Goal: Information Seeking & Learning: Check status

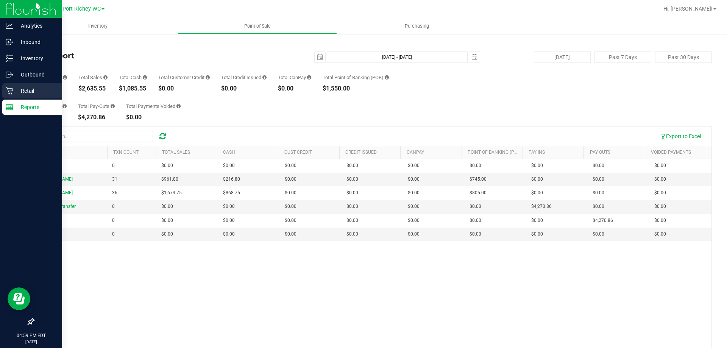
click at [17, 92] on p "Retail" at bounding box center [35, 90] width 45 height 9
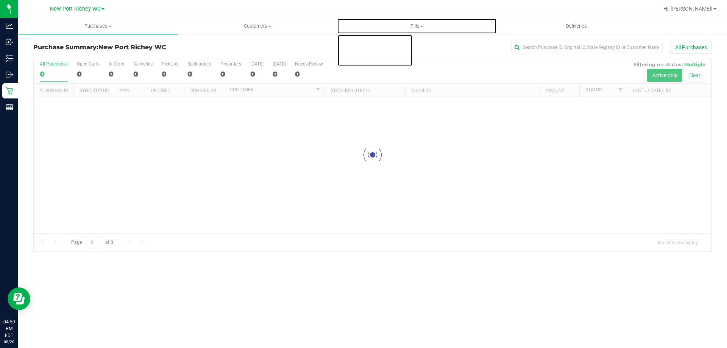
click at [417, 25] on span "Tills" at bounding box center [417, 26] width 159 height 7
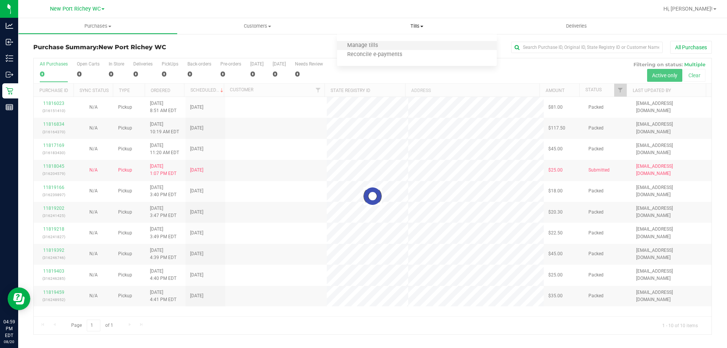
click at [406, 41] on li "Manage tills" at bounding box center [416, 45] width 159 height 9
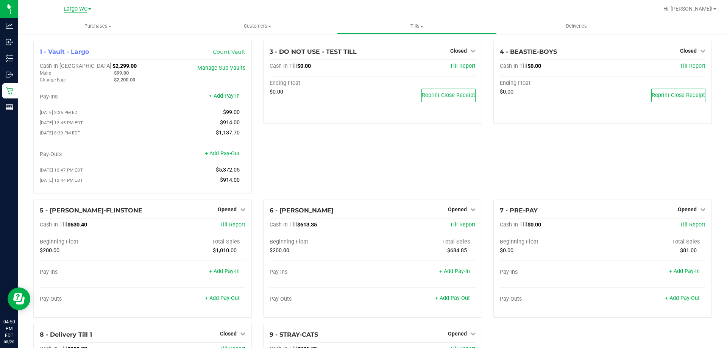
click at [75, 11] on span "Largo WC" at bounding box center [76, 9] width 24 height 7
click at [81, 56] on link "New Port Richey WC" at bounding box center [77, 57] width 111 height 10
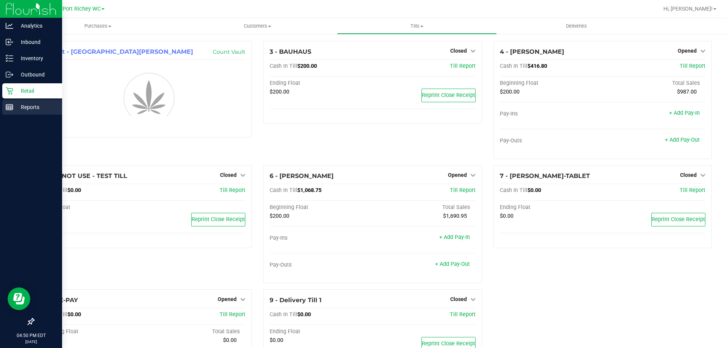
click at [11, 105] on icon at bounding box center [10, 107] width 8 height 8
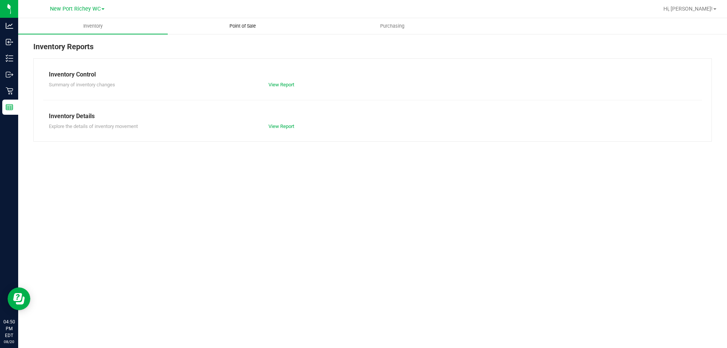
click at [247, 25] on span "Point of Sale" at bounding box center [242, 26] width 47 height 7
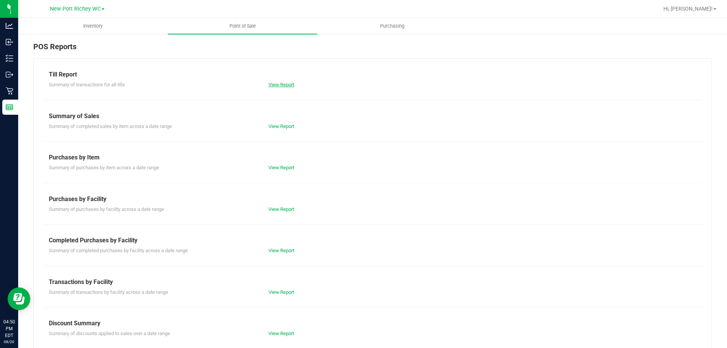
click at [274, 84] on link "View Report" at bounding box center [282, 85] width 26 height 6
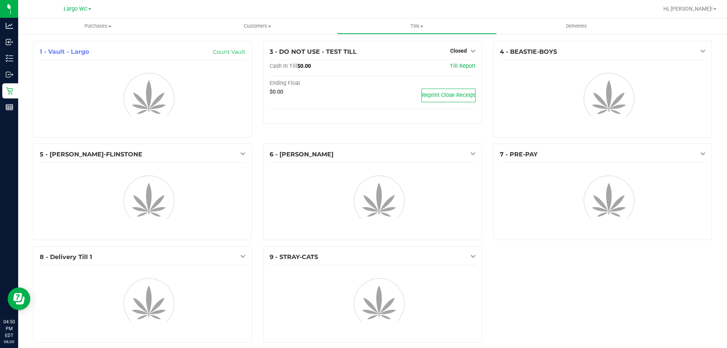
click at [89, 10] on span at bounding box center [89, 9] width 3 height 2
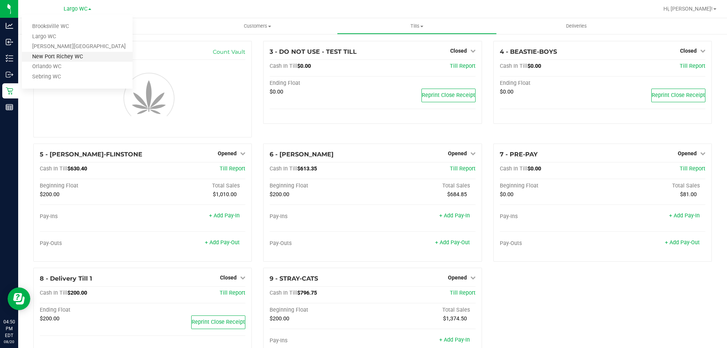
click at [72, 59] on link "New Port Richey WC" at bounding box center [77, 57] width 111 height 10
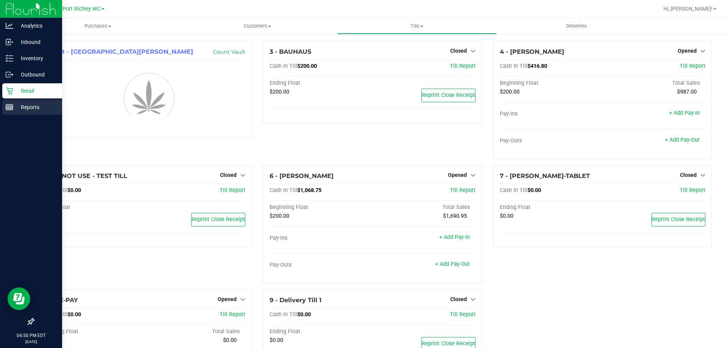
click at [47, 103] on p "Reports" at bounding box center [35, 107] width 45 height 9
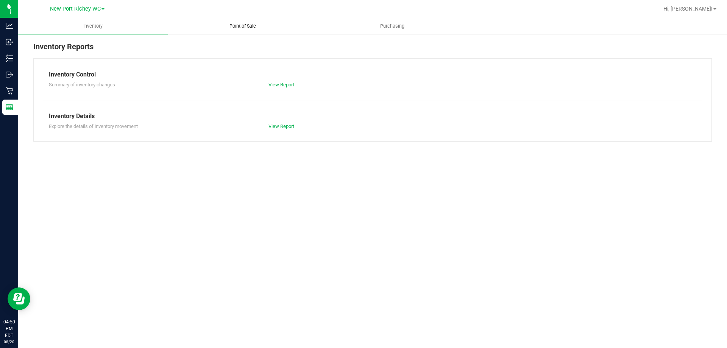
click at [264, 27] on span "Point of Sale" at bounding box center [242, 26] width 47 height 7
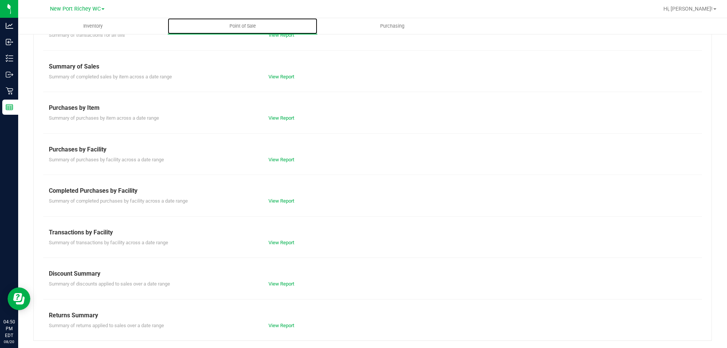
scroll to position [50, 0]
click at [274, 285] on link "View Report" at bounding box center [282, 284] width 26 height 6
